Goal: Task Accomplishment & Management: Complete application form

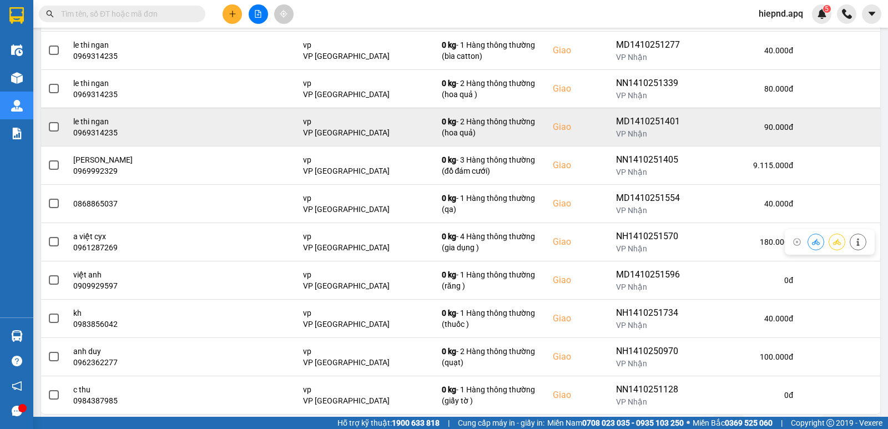
scroll to position [170, 0]
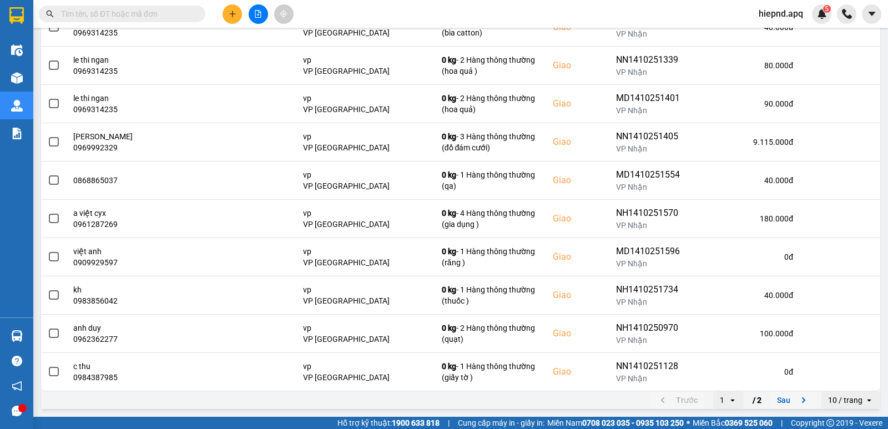
click at [797, 397] on icon "next page. current page 1 / 2" at bounding box center [803, 400] width 13 height 13
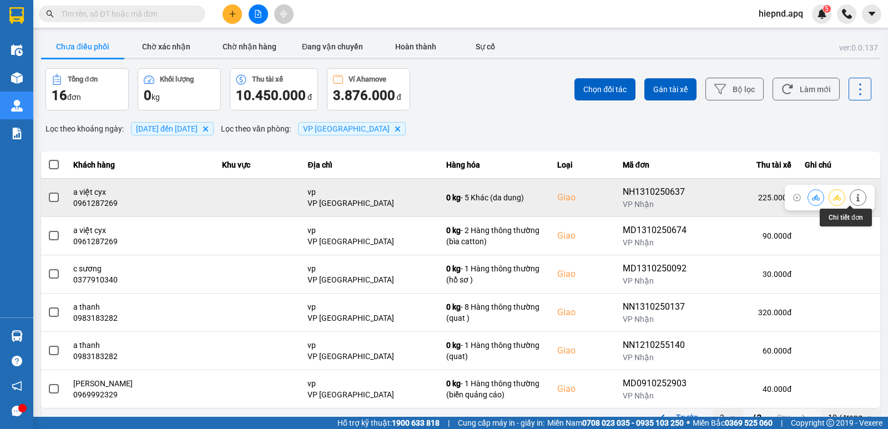
click at [857, 200] on icon at bounding box center [858, 198] width 3 height 8
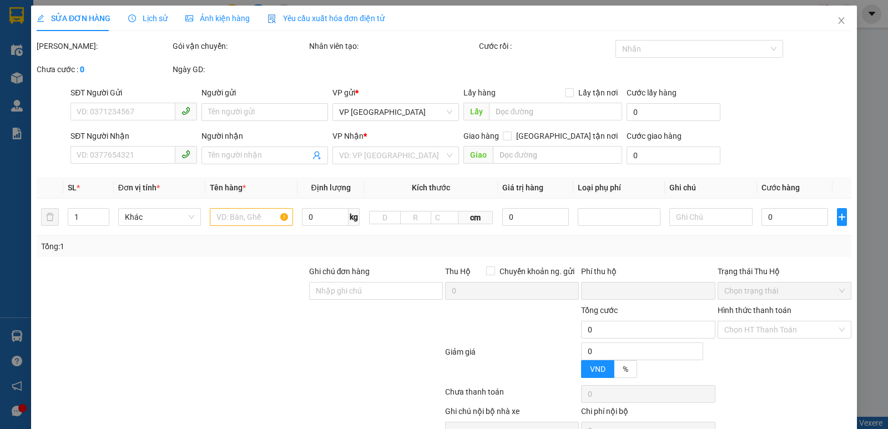
type input "0938306183"
type input "kh"
type input "0961287269"
type input "a việt cyx"
checkbox input "true"
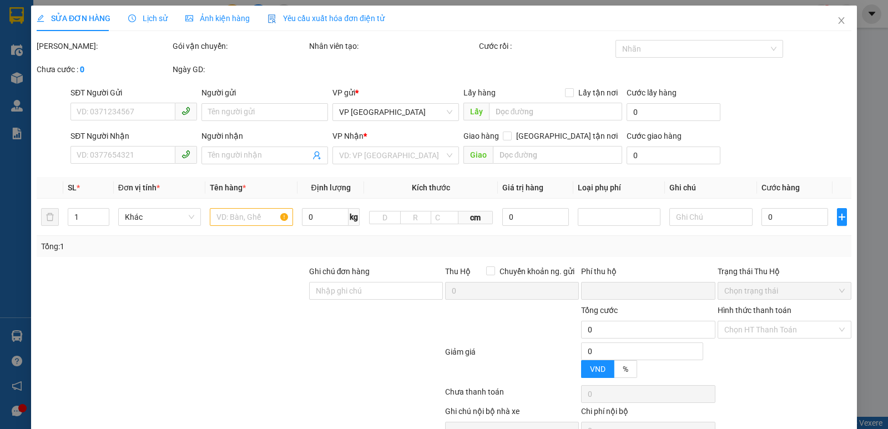
type input "vp"
type input "0"
type input "225.000"
type input "10"
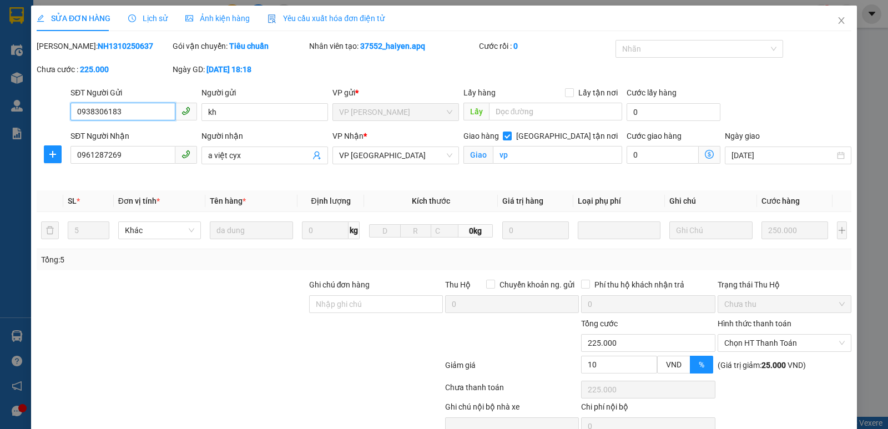
scroll to position [54, 0]
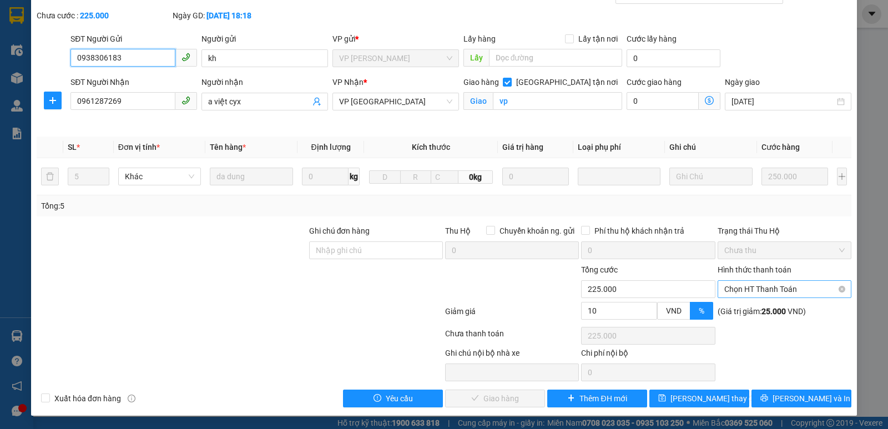
click at [793, 293] on span "Chọn HT Thanh Toán" at bounding box center [785, 289] width 120 height 17
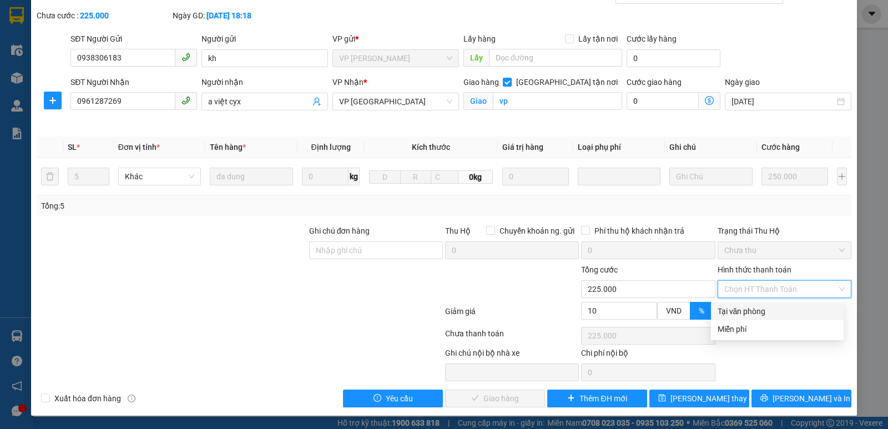
click at [783, 317] on div "Tại văn phòng" at bounding box center [777, 311] width 119 height 12
type input "0"
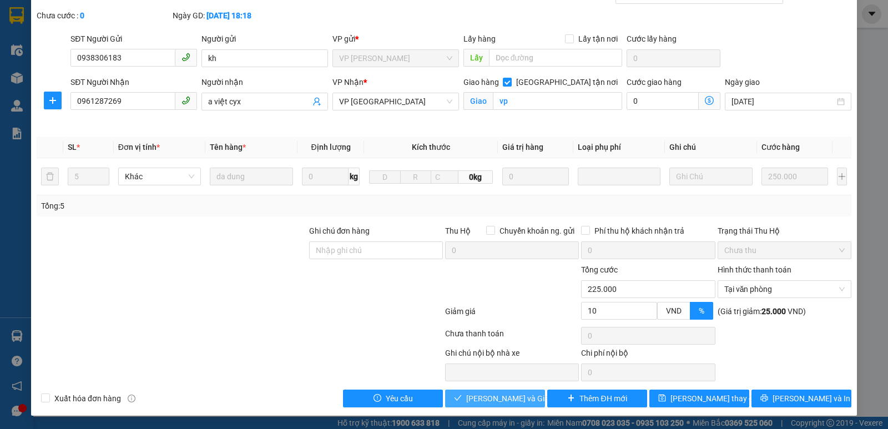
click at [517, 397] on span "[PERSON_NAME] và Giao hàng" at bounding box center [519, 399] width 107 height 12
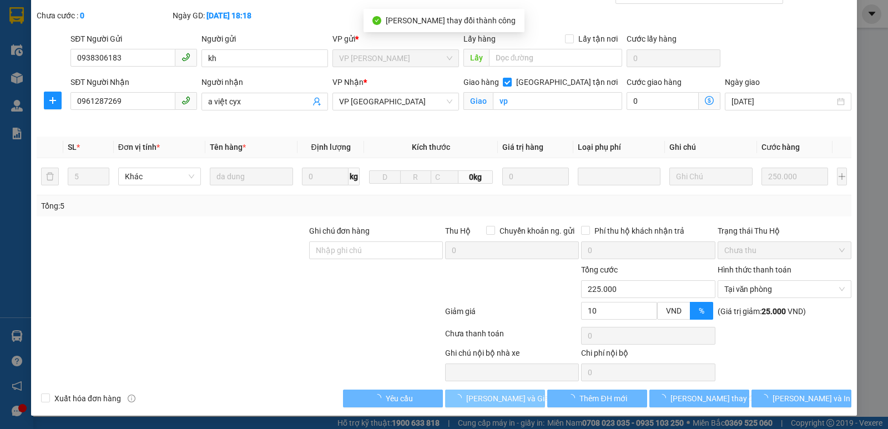
scroll to position [0, 0]
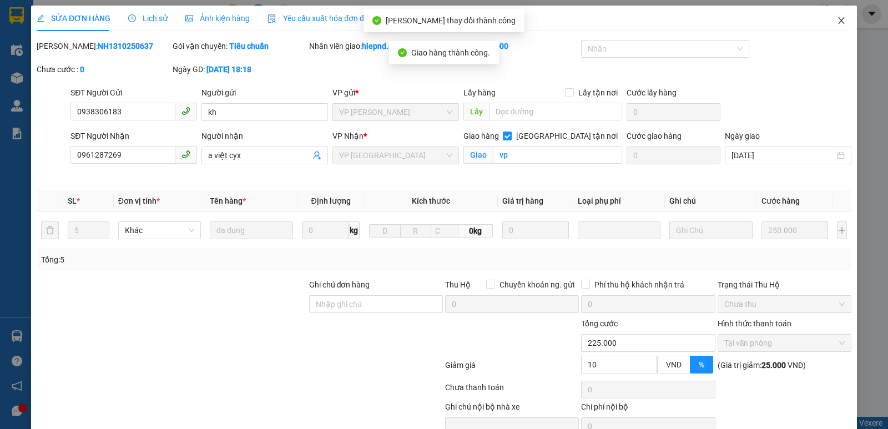
click at [838, 19] on icon "close" at bounding box center [841, 20] width 6 height 7
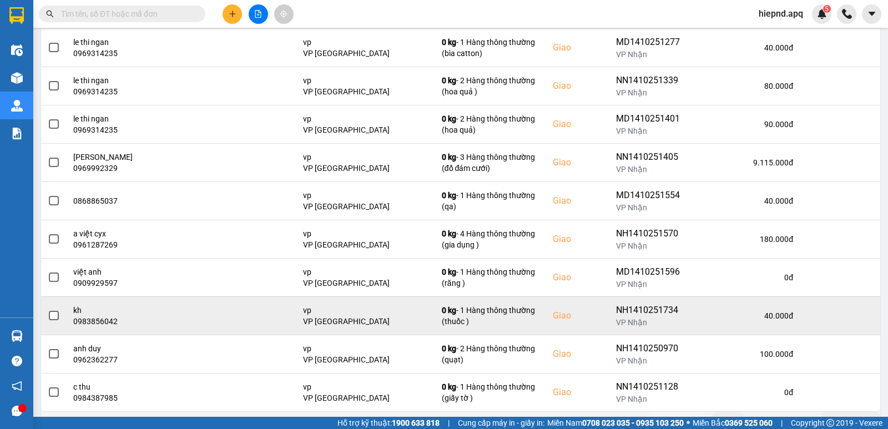
scroll to position [170, 0]
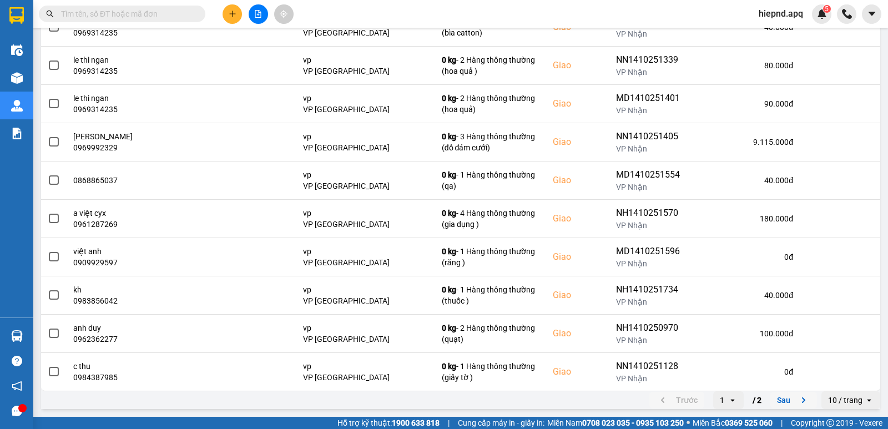
click at [797, 402] on icon "next page. current page 1 / 2" at bounding box center [803, 400] width 13 height 13
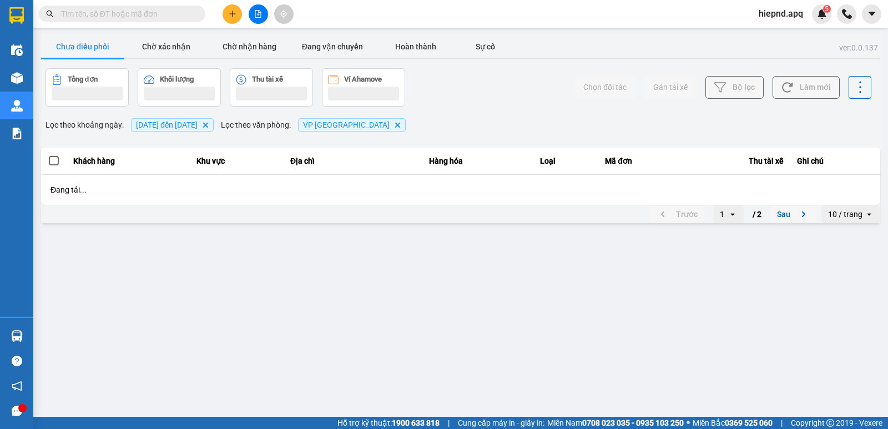
scroll to position [0, 0]
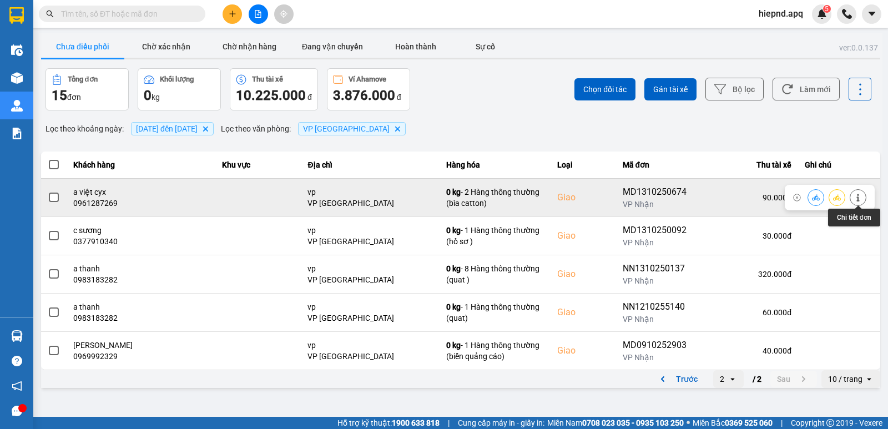
click at [857, 195] on icon at bounding box center [859, 198] width 8 height 8
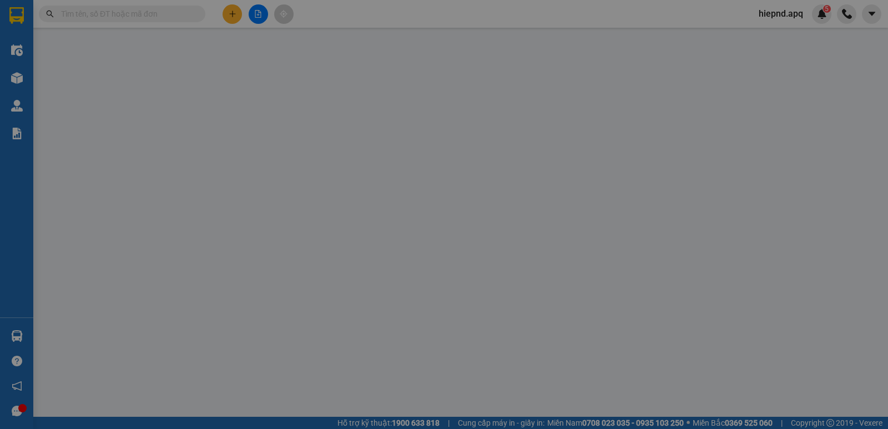
type input "0973836669"
type input "anh huynh"
type input "0961287269"
type input "a việt cyx"
checkbox input "true"
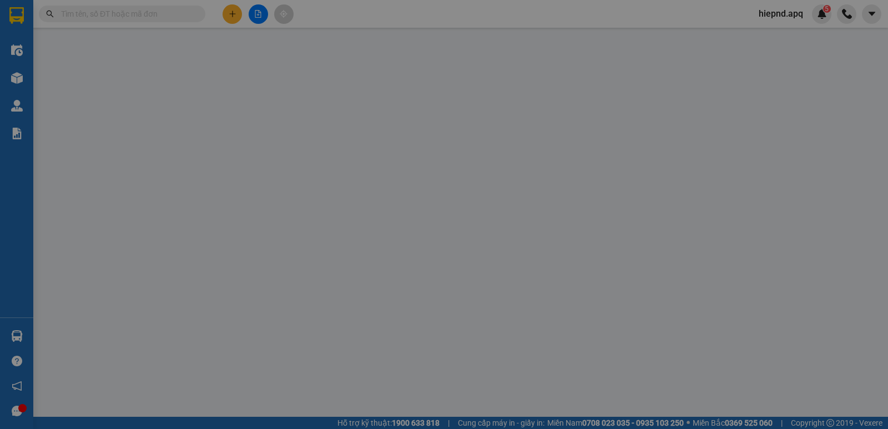
type input "vp"
type input "0"
type input "90.000"
type input "10"
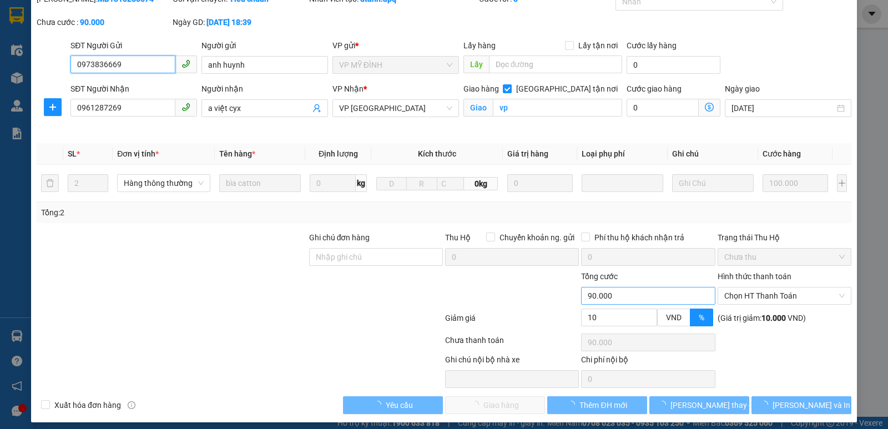
scroll to position [54, 0]
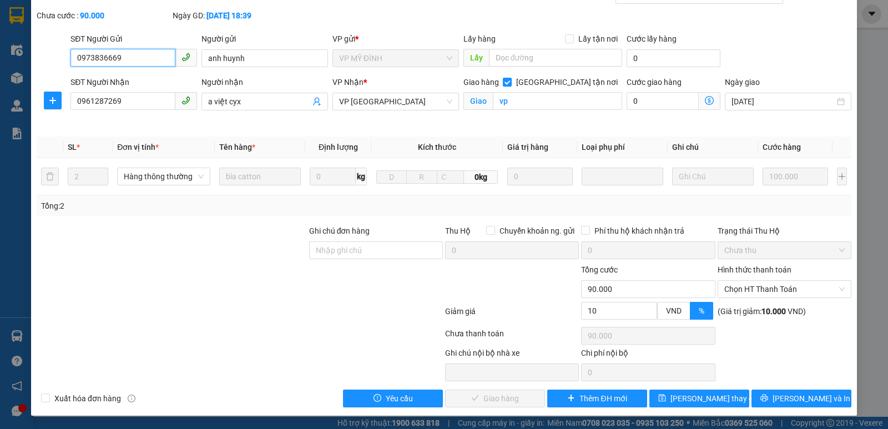
drag, startPoint x: 746, startPoint y: 285, endPoint x: 745, endPoint y: 298, distance: 13.4
click at [747, 285] on span "Chọn HT Thanh Toán" at bounding box center [785, 289] width 120 height 17
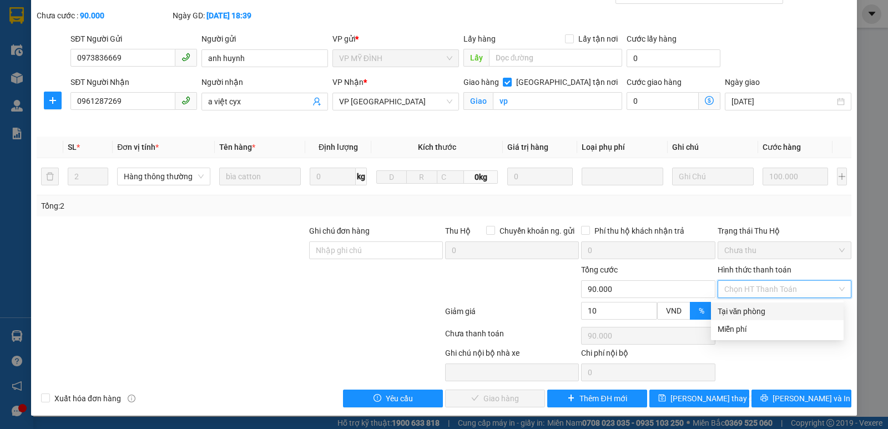
drag, startPoint x: 746, startPoint y: 305, endPoint x: 677, endPoint y: 330, distance: 73.1
click at [745, 307] on div "Tại văn phòng" at bounding box center [777, 311] width 119 height 12
type input "0"
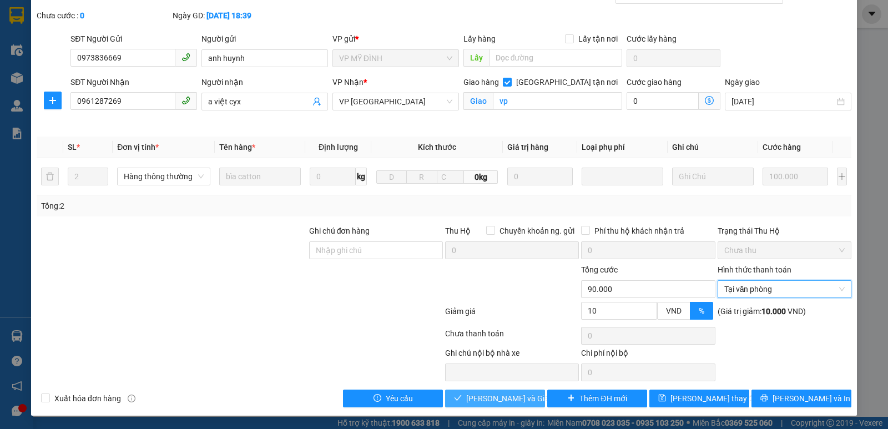
click at [530, 395] on button "[PERSON_NAME] và Giao hàng" at bounding box center [495, 399] width 100 height 18
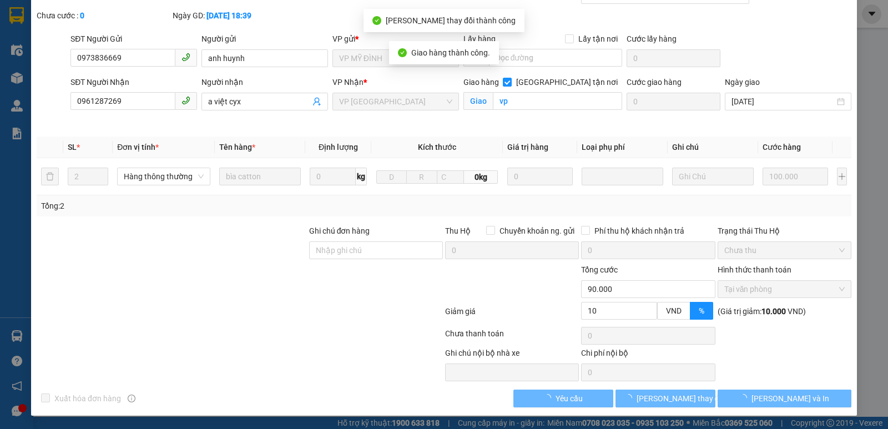
scroll to position [0, 0]
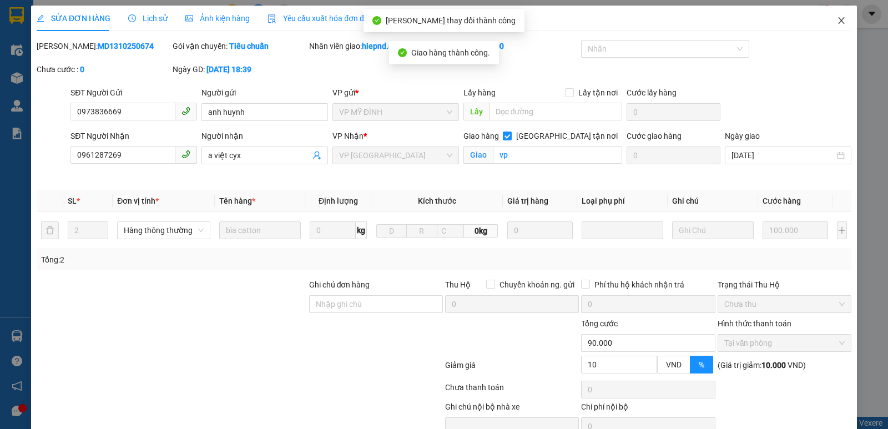
click at [837, 19] on icon "close" at bounding box center [841, 20] width 9 height 9
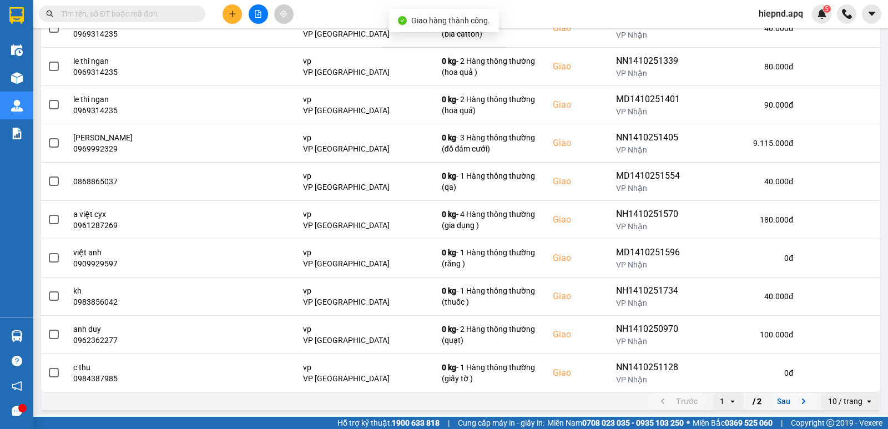
scroll to position [170, 0]
click at [802, 401] on icon "next page. current page 1 / 2" at bounding box center [803, 401] width 3 height 6
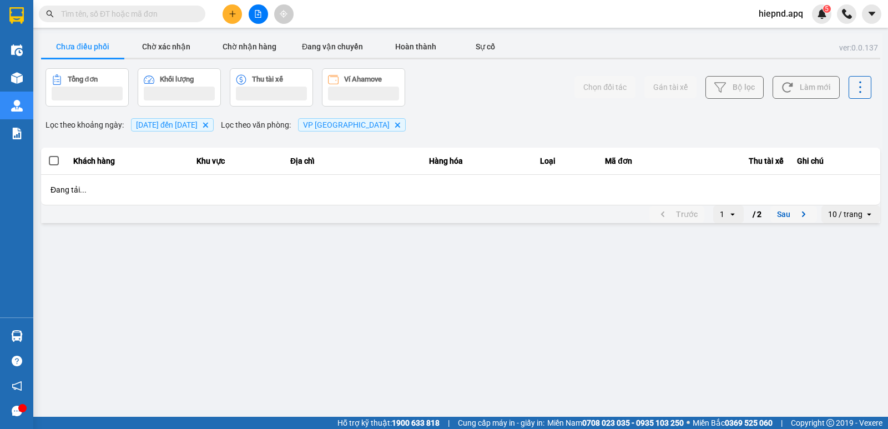
scroll to position [0, 0]
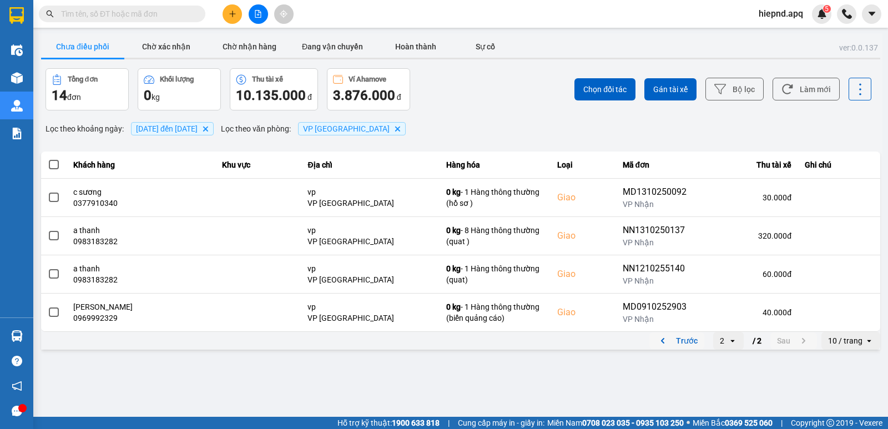
click at [665, 340] on icon "previous page. current page 2 / 2" at bounding box center [662, 340] width 13 height 13
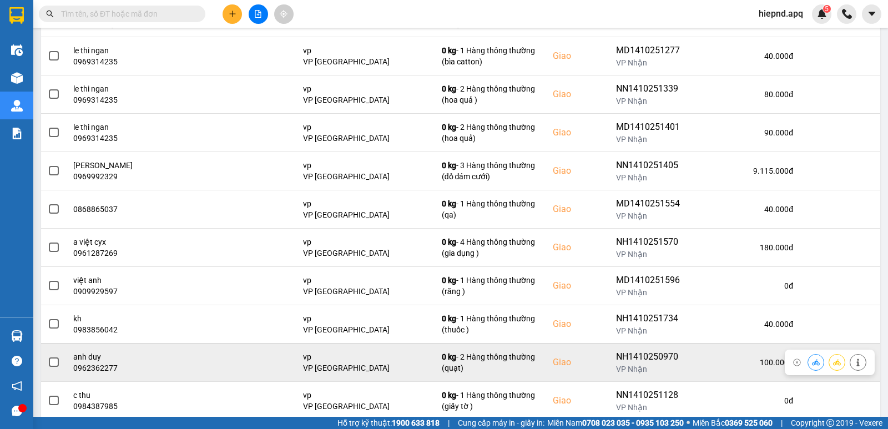
scroll to position [167, 0]
